Goal: Transaction & Acquisition: Subscribe to service/newsletter

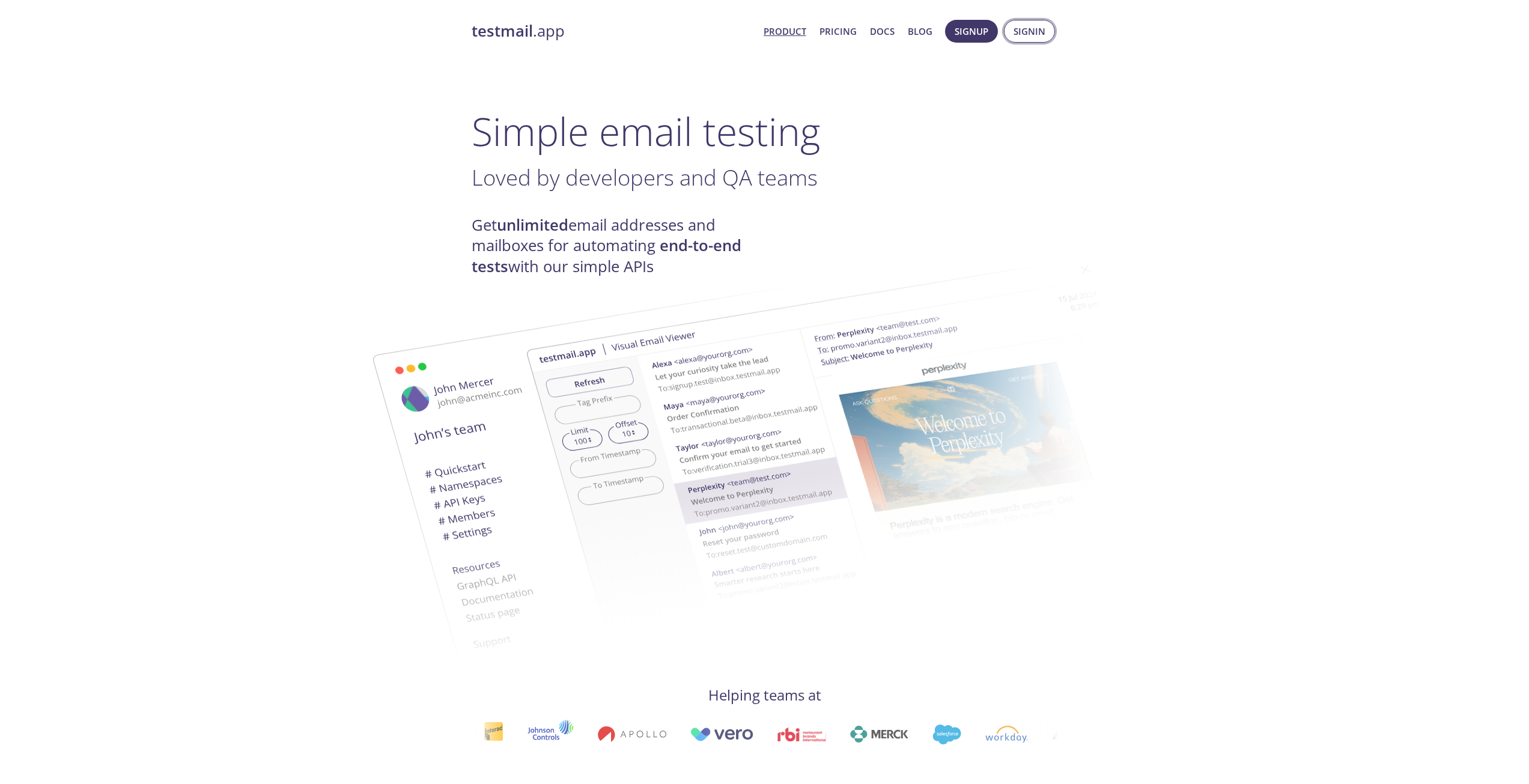
click at [1028, 31] on span "Signin" at bounding box center [1029, 31] width 32 height 15
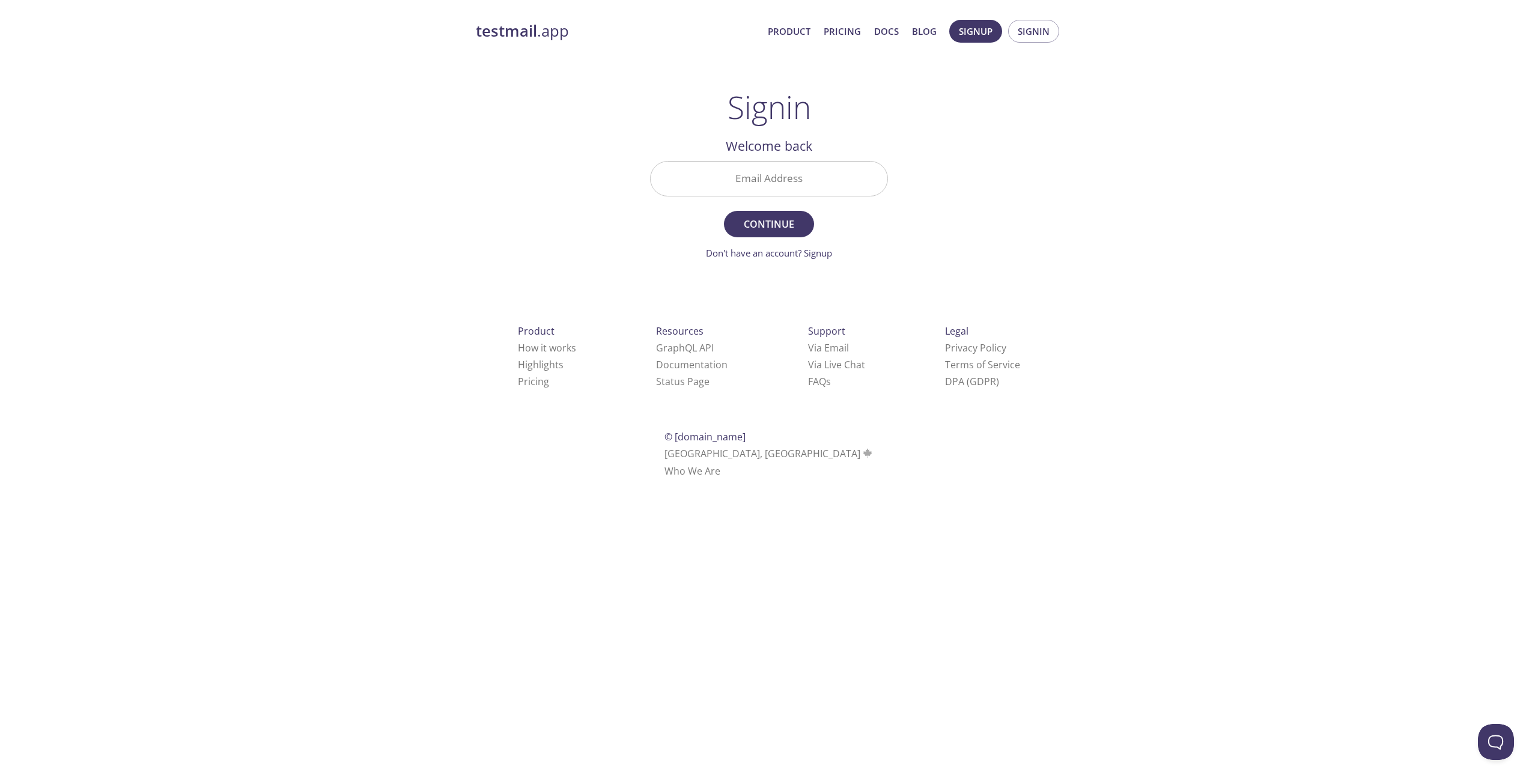
click at [545, 30] on link "testmail .app" at bounding box center [617, 31] width 282 height 20
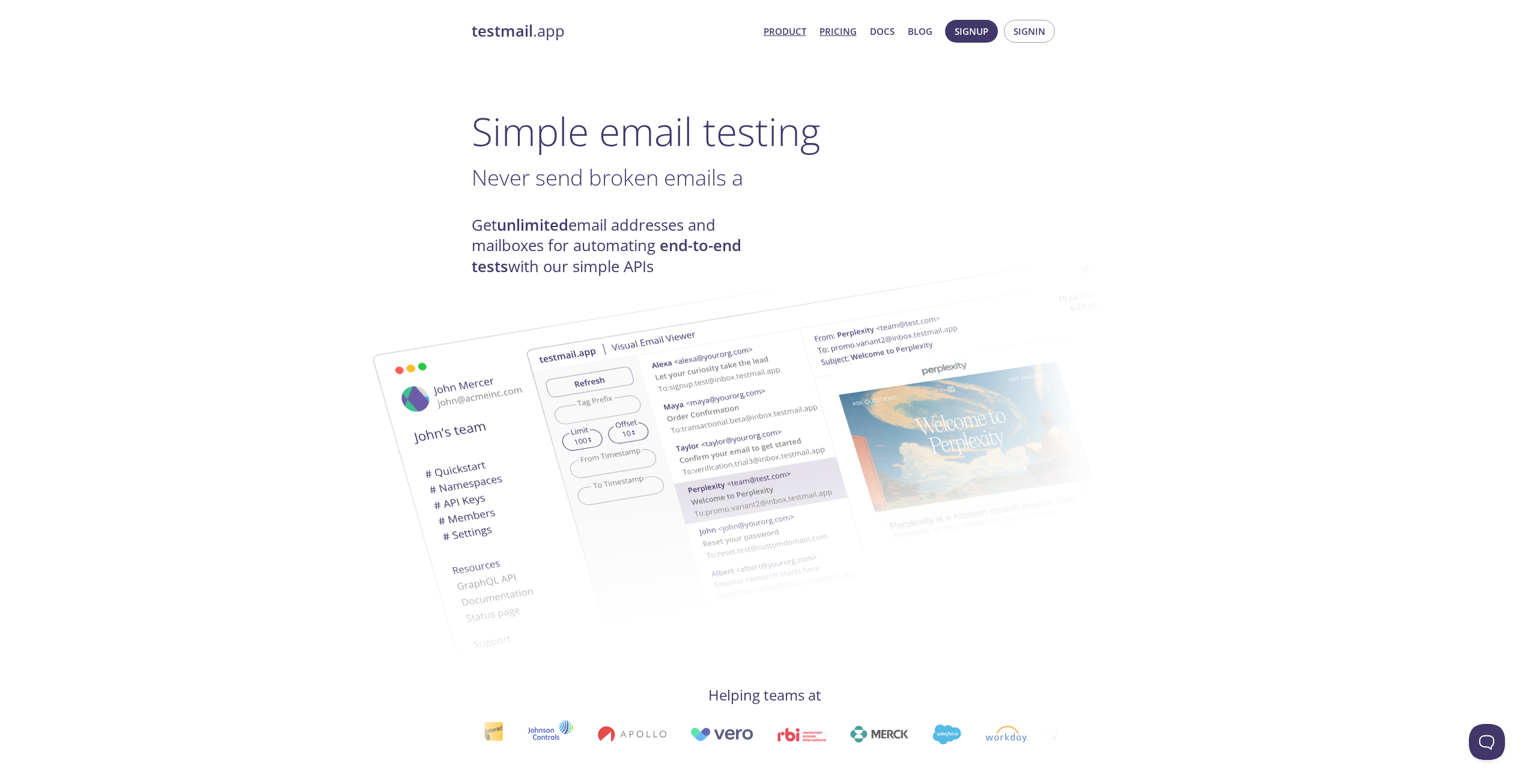
click at [829, 27] on link "Pricing" at bounding box center [838, 31] width 37 height 15
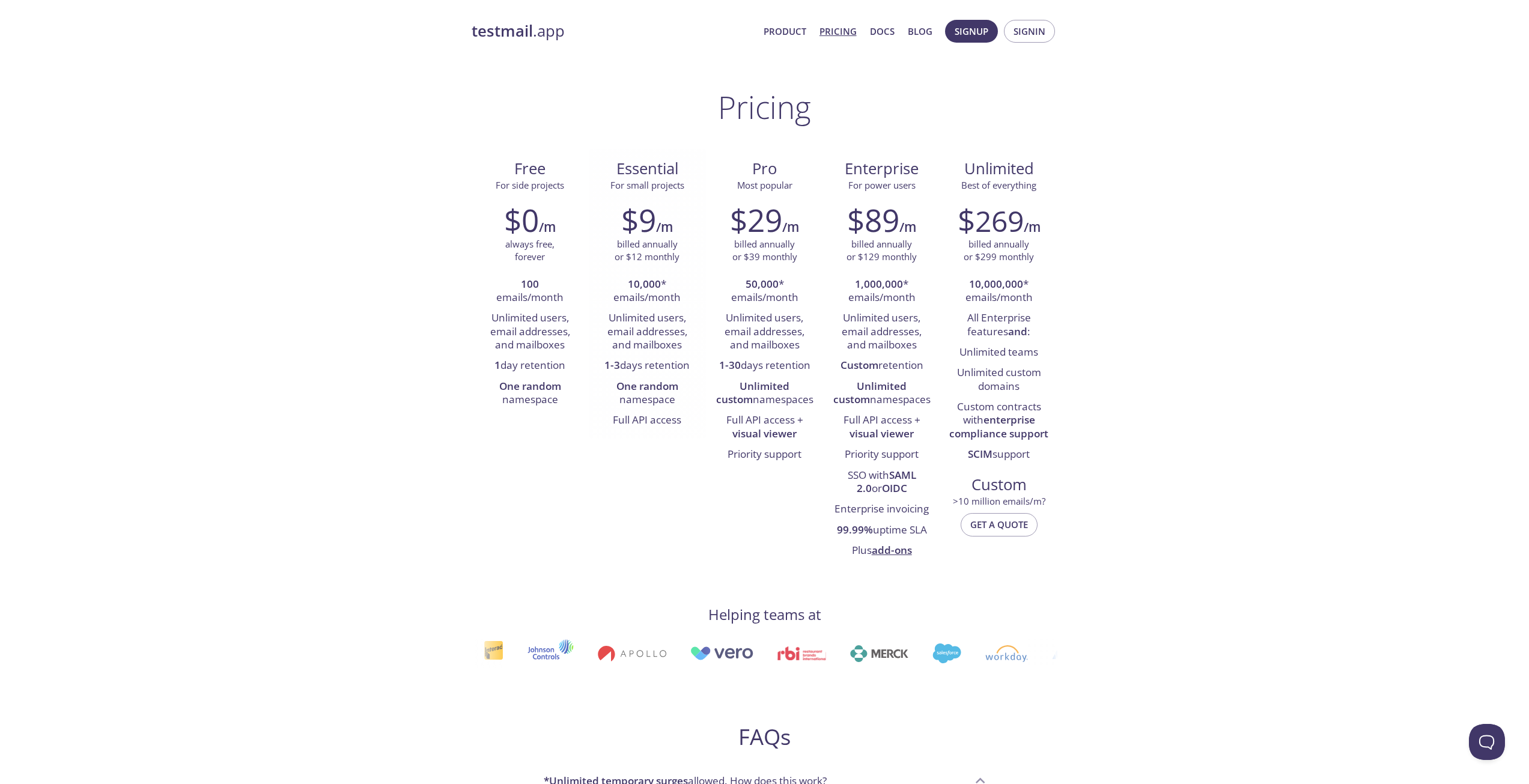
click at [656, 277] on strong "10,000" at bounding box center [644, 284] width 33 height 14
click at [676, 307] on li "10,000 * emails/month" at bounding box center [647, 291] width 99 height 34
drag, startPoint x: 629, startPoint y: 277, endPoint x: 610, endPoint y: 275, distance: 19.1
click at [610, 275] on li "10,000 * emails/month" at bounding box center [647, 291] width 99 height 34
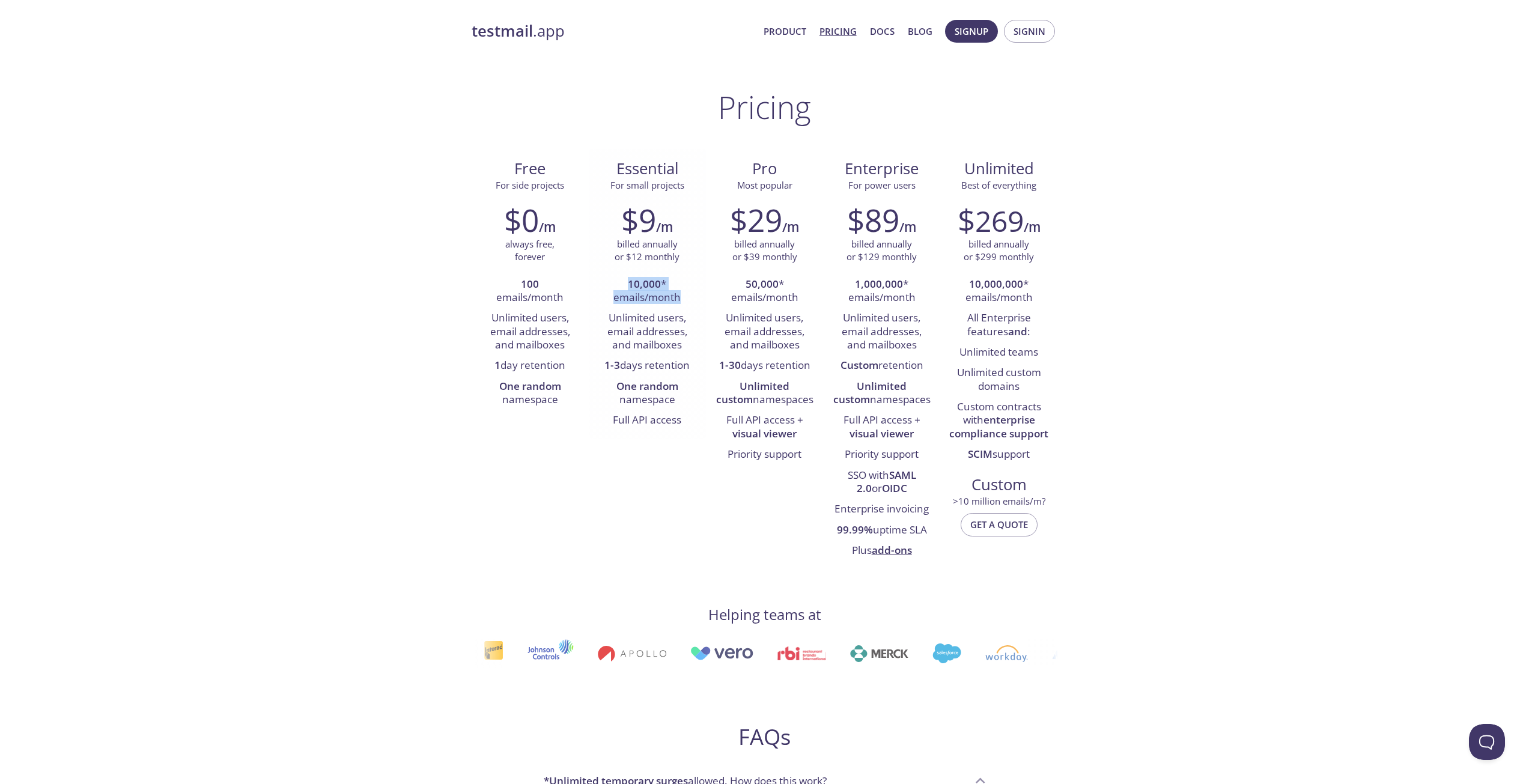
click at [610, 275] on li "10,000 * emails/month" at bounding box center [647, 291] width 99 height 34
click at [621, 168] on span "Essential" at bounding box center [647, 168] width 98 height 20
copy span "Essential"
click at [621, 168] on span "Essential" at bounding box center [647, 168] width 98 height 20
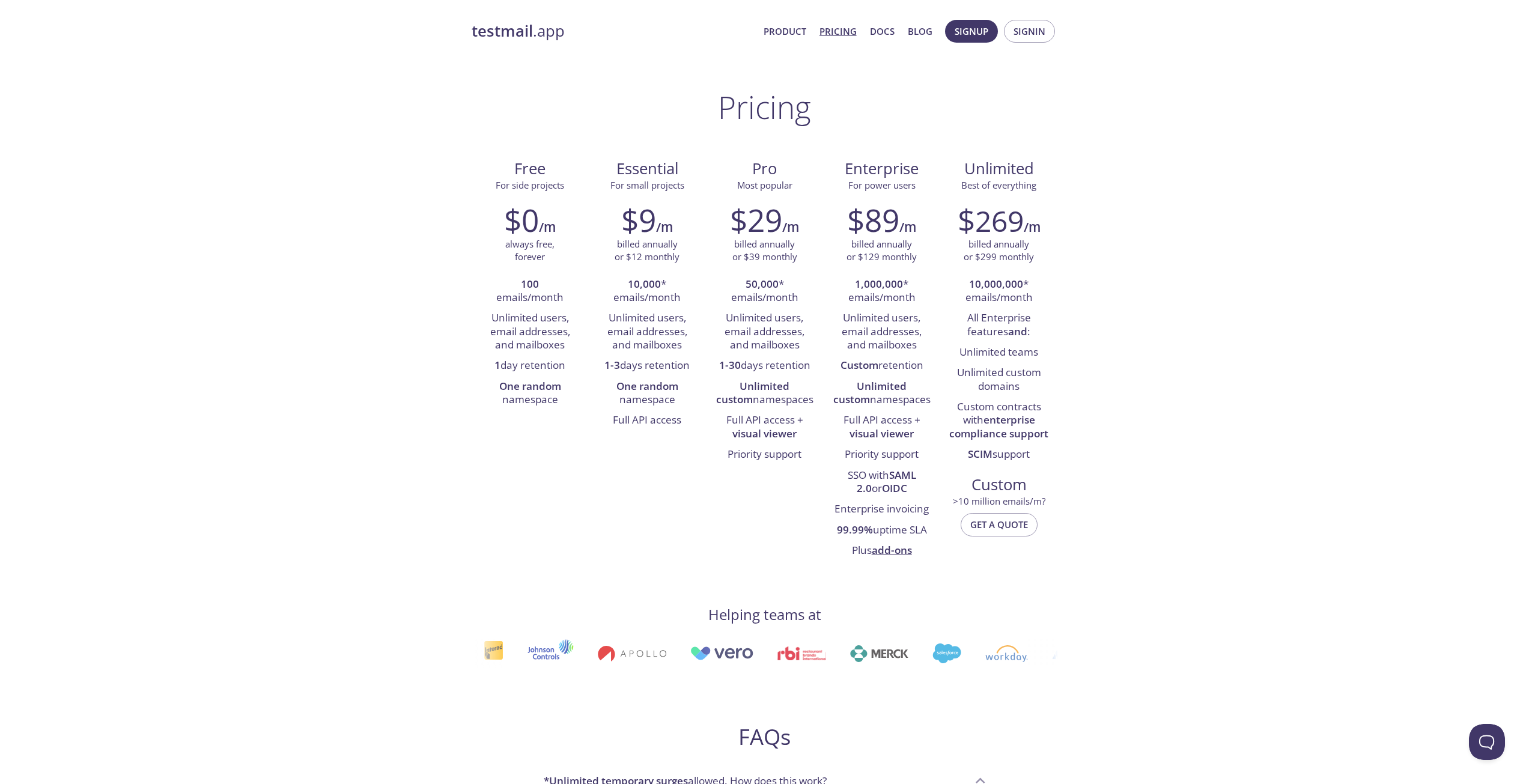
click at [314, 332] on div "testmail .app Product Pricing Docs Blog Signup Signin Pricing Free For side pro…" at bounding box center [764, 786] width 1529 height 1550
click at [1188, 542] on div "testmail .app Product Pricing Docs Blog Signup Signin Pricing Free For side pro…" at bounding box center [764, 786] width 1529 height 1550
